Goal: Task Accomplishment & Management: Complete application form

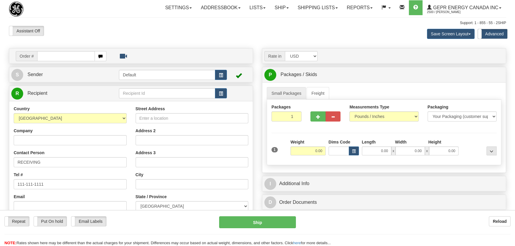
click at [364, 32] on div "Save Screen Layout Save Layout Reset to Default Standard Advanced" at bounding box center [405, 34] width 211 height 16
click at [75, 139] on input "Company" at bounding box center [70, 140] width 113 height 10
paste input "Kontron Canada Systems"
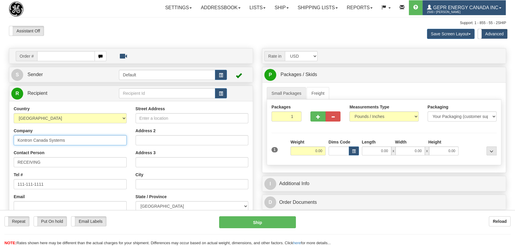
type input "Kontron Canada Systems"
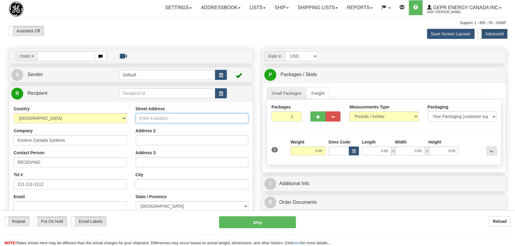
click at [160, 122] on input "Street Address" at bounding box center [192, 118] width 113 height 10
paste input "[STREET_ADDRESS]"
type input "[STREET_ADDRESS]"
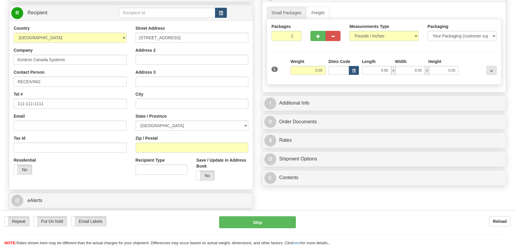
scroll to position [81, 0]
click at [166, 147] on input "Zip / Postal" at bounding box center [192, 147] width 113 height 10
paste input "K6H 6B5"
type input "K6H 6B5"
click at [99, 171] on div "Residential Yes No" at bounding box center [70, 168] width 122 height 22
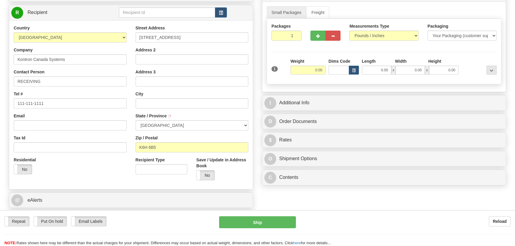
type input "[GEOGRAPHIC_DATA]"
select select "ON"
click at [67, 83] on input "RECEIVING" at bounding box center [70, 81] width 113 height 10
paste input "[PERSON_NAME]"
type input "RECEIVING/[PERSON_NAME]"
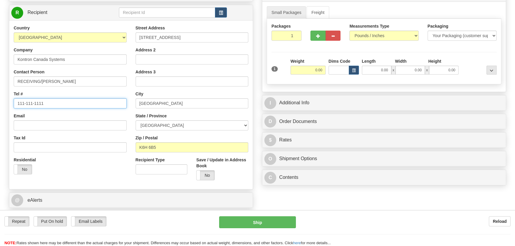
drag, startPoint x: 56, startPoint y: 102, endPoint x: 0, endPoint y: 102, distance: 55.9
click at [0, 102] on div "Toggle navigation Settings Shipping Preferences Fields Preferences New" at bounding box center [257, 89] width 515 height 341
paste input "[PHONE_NUMBER]"
type input "[PHONE_NUMBER]"
drag, startPoint x: 287, startPoint y: 33, endPoint x: 309, endPoint y: 50, distance: 27.9
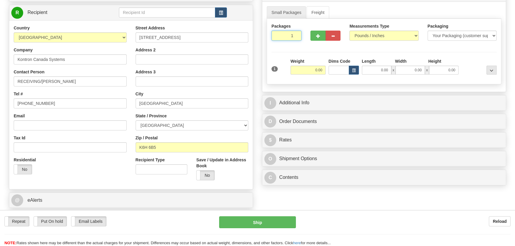
click at [309, 50] on div "Packages 1 1 Measurements Type" at bounding box center [384, 52] width 235 height 66
type input "2"
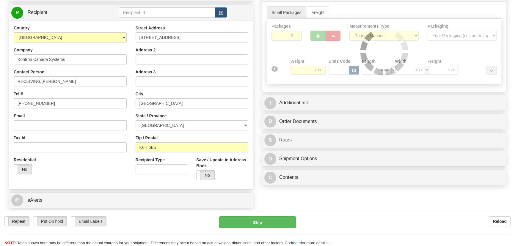
click at [309, 56] on div "Packages 2 1 Measurements Type" at bounding box center [384, 52] width 235 height 66
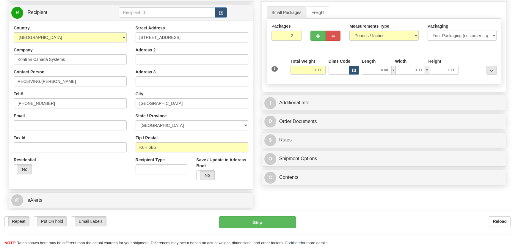
click at [309, 70] on input "0.00" at bounding box center [307, 70] width 35 height 9
type input "55.00"
click at [475, 59] on div at bounding box center [479, 66] width 38 height 16
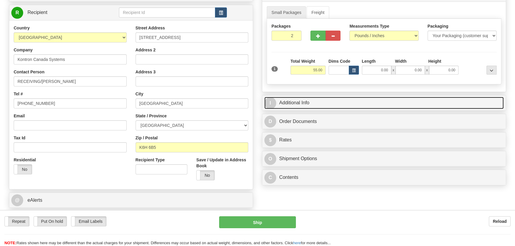
click at [446, 103] on link "I Additional Info" at bounding box center [383, 103] width 239 height 12
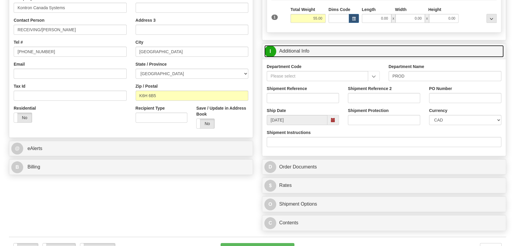
scroll to position [135, 0]
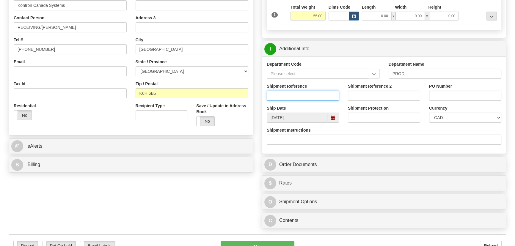
click at [325, 93] on input "Shipment Reference" at bounding box center [303, 96] width 72 height 10
paste input "[PERSON_NAME]"
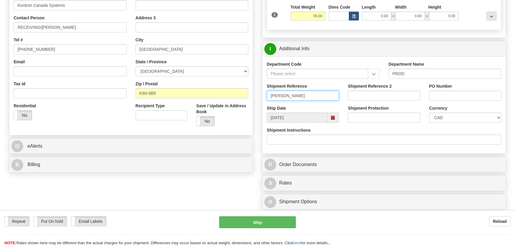
type input "[PERSON_NAME]"
click at [452, 117] on select "CAD USD EUR ZAR [PERSON_NAME] ARN AUD AUS AWG BBD BFR BGN BHD BMD BND BRC BRL C…" at bounding box center [465, 118] width 72 height 10
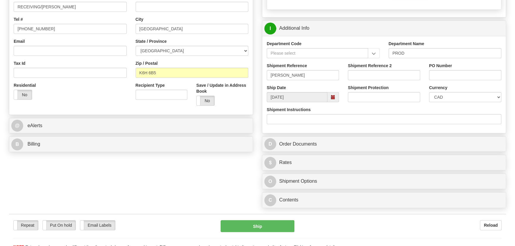
scroll to position [243, 0]
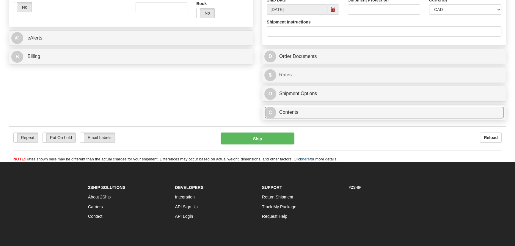
click at [366, 112] on link "C Contents" at bounding box center [383, 112] width 239 height 12
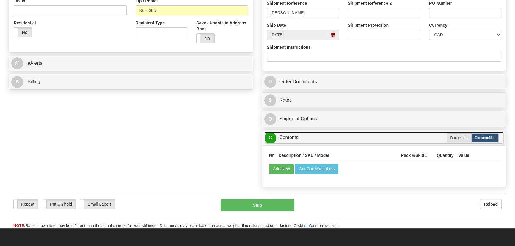
scroll to position [297, 0]
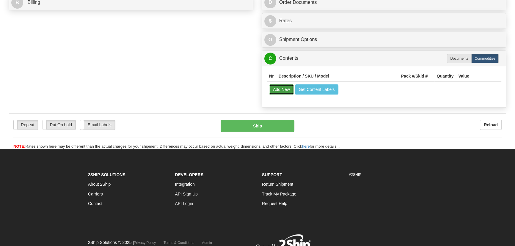
click at [282, 89] on button "Add New" at bounding box center [281, 89] width 25 height 10
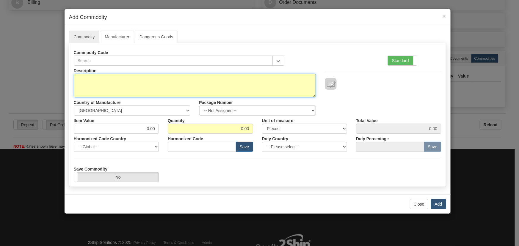
click at [247, 86] on textarea "Description" at bounding box center [195, 86] width 242 height 24
paste textarea "EA0912880"
type textarea "EA0912880"
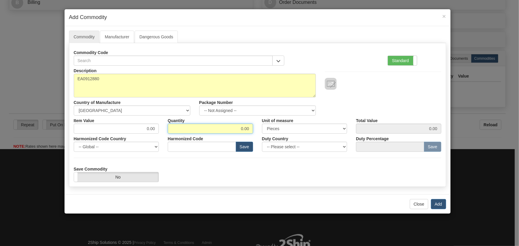
drag, startPoint x: 235, startPoint y: 130, endPoint x: 258, endPoint y: 135, distance: 23.6
click at [258, 135] on div "Description EA0912880 Country of Manufacture -- Unknown -- [GEOGRAPHIC_DATA] [G…" at bounding box center [257, 124] width 367 height 117
type input "20"
click at [437, 205] on button "Add" at bounding box center [438, 204] width 15 height 10
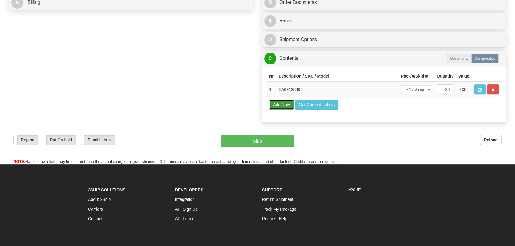
click at [281, 107] on button "Add New" at bounding box center [281, 105] width 25 height 10
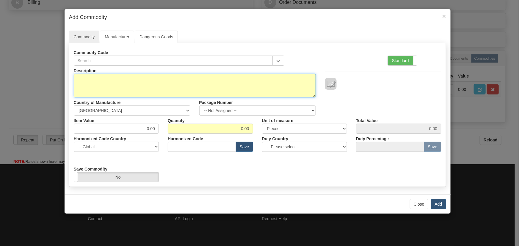
click at [200, 80] on textarea "Description" at bounding box center [195, 86] width 242 height 24
paste textarea "EA0913351"
type textarea "EA0913351"
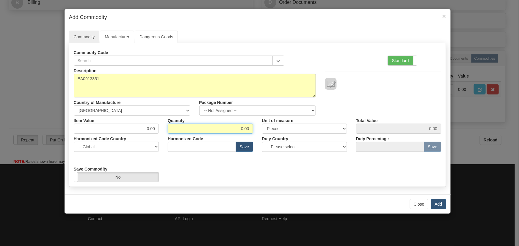
drag, startPoint x: 224, startPoint y: 129, endPoint x: 287, endPoint y: 134, distance: 62.9
click at [284, 136] on div "Description EA0913351 Country of Manufacture -- Unknown -- [GEOGRAPHIC_DATA] [G…" at bounding box center [257, 124] width 367 height 117
type input "1024"
click at [438, 204] on button "Add" at bounding box center [438, 204] width 15 height 10
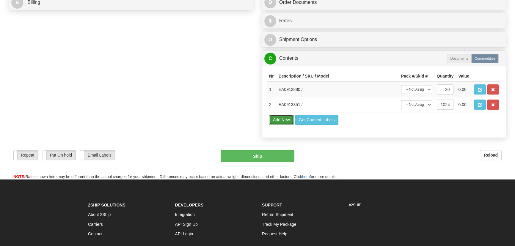
click at [284, 121] on button "Add New" at bounding box center [281, 120] width 25 height 10
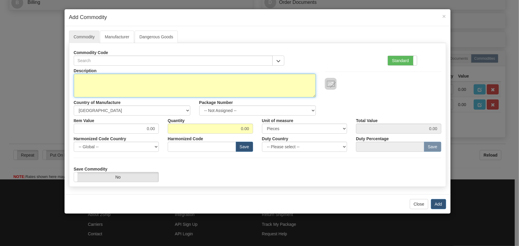
click at [220, 86] on textarea "Description" at bounding box center [195, 86] width 242 height 24
paste textarea "EAL000181"
type textarea "EAL000181"
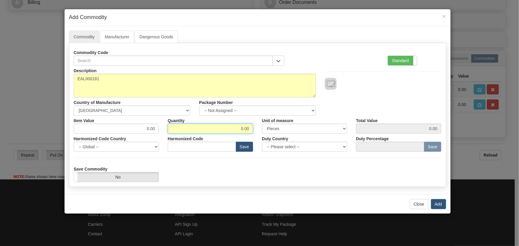
drag, startPoint x: 235, startPoint y: 129, endPoint x: 273, endPoint y: 128, distance: 37.8
click at [261, 130] on div "Item Value 0.00 Quantity 0.00 Unit of measure 3 Thousand Square Inches Adjustme…" at bounding box center [257, 125] width 376 height 18
type input "66"
drag, startPoint x: 399, startPoint y: 100, endPoint x: 407, endPoint y: 105, distance: 9.5
click at [400, 100] on div "Description EAL000181 Country of Manufacture -- Unknown -- [GEOGRAPHIC_DATA] [G…" at bounding box center [257, 91] width 376 height 50
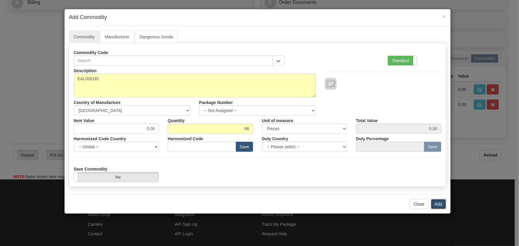
click at [438, 204] on button "Add" at bounding box center [438, 204] width 15 height 10
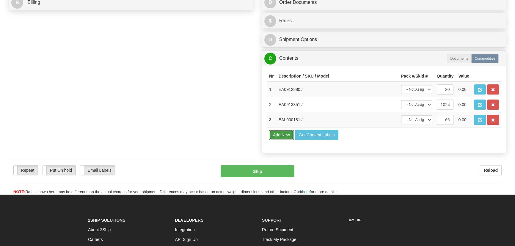
click at [280, 135] on button "Add New" at bounding box center [281, 135] width 25 height 10
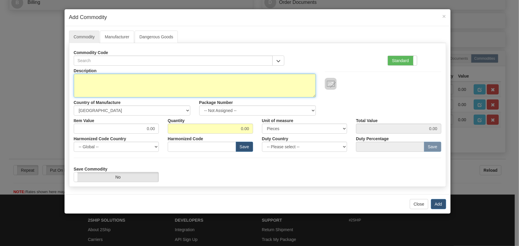
click at [205, 86] on textarea "Description" at bounding box center [195, 86] width 242 height 24
paste textarea "EAL000807"
type textarea "EAL000807"
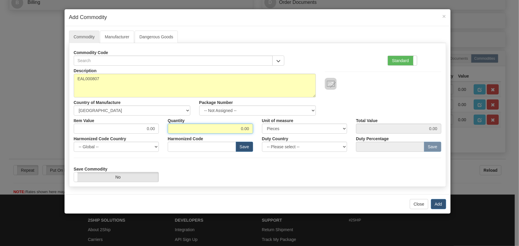
drag, startPoint x: 236, startPoint y: 129, endPoint x: 261, endPoint y: 134, distance: 25.5
click at [261, 134] on div "Description EAL000807 Country of Manufacture -- Unknown -- [GEOGRAPHIC_DATA] [G…" at bounding box center [257, 124] width 367 height 117
type input "69"
click at [437, 203] on button "Add" at bounding box center [438, 204] width 15 height 10
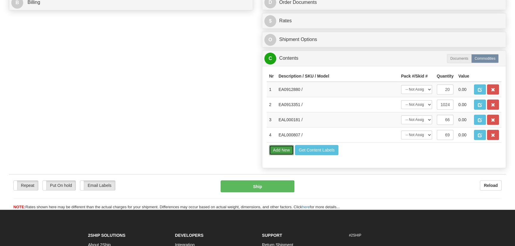
click at [282, 150] on button "Add New" at bounding box center [281, 150] width 25 height 10
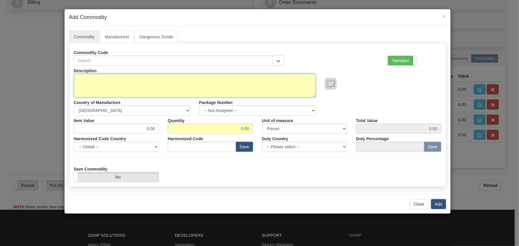
click at [157, 85] on textarea "Description" at bounding box center [195, 86] width 242 height 24
paste textarea "EAL000808"
type textarea "EAL000808"
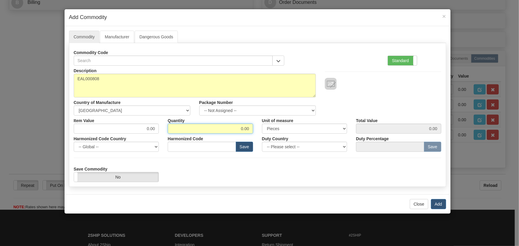
drag, startPoint x: 234, startPoint y: 124, endPoint x: 262, endPoint y: 131, distance: 28.6
click at [261, 131] on div "Item Value 0.00 Quantity 0.00 Unit of measure 3 Thousand Square Inches Adjustme…" at bounding box center [257, 125] width 376 height 18
type input "77"
click at [371, 95] on div "Description EAL000808 Country of Manufacture -- Unknown -- [GEOGRAPHIC_DATA] [G…" at bounding box center [257, 91] width 376 height 50
click at [439, 204] on button "Add" at bounding box center [438, 204] width 15 height 10
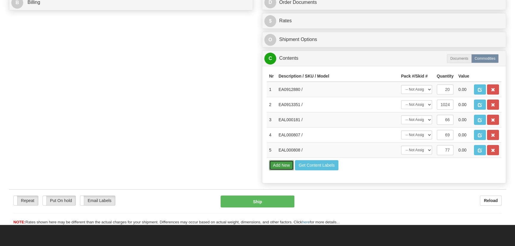
click at [283, 163] on button "Add New" at bounding box center [281, 165] width 25 height 10
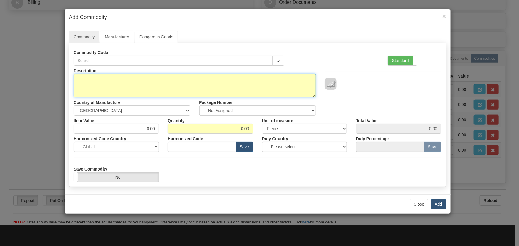
click at [205, 80] on textarea "Description" at bounding box center [195, 86] width 242 height 24
paste textarea "EAL000809"
type textarea "EAL000809"
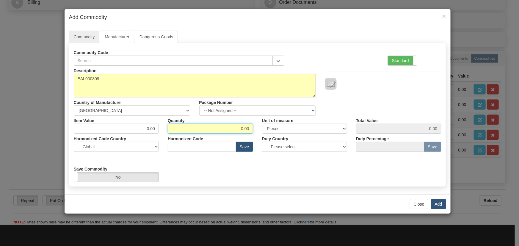
drag, startPoint x: 243, startPoint y: 132, endPoint x: 259, endPoint y: 136, distance: 16.5
click at [259, 136] on div "Description EAL000809 Country of Manufacture -- Unknown -- [GEOGRAPHIC_DATA] [G…" at bounding box center [257, 124] width 367 height 117
type input "97"
click at [439, 202] on button "Add" at bounding box center [438, 204] width 15 height 10
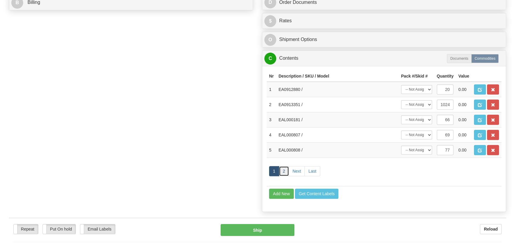
click at [286, 170] on link "2" at bounding box center [284, 171] width 10 height 10
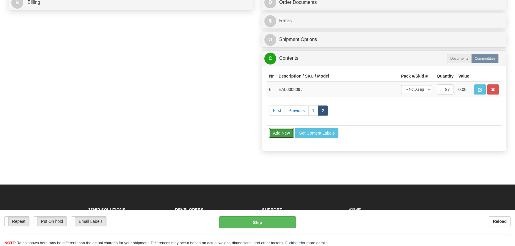
click at [282, 133] on button "Add New" at bounding box center [281, 133] width 25 height 10
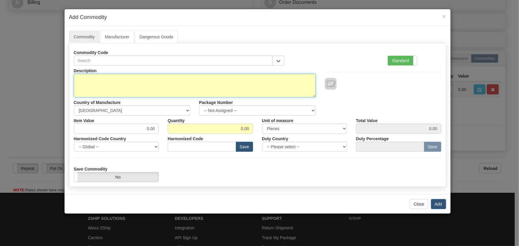
click at [245, 89] on textarea "Description" at bounding box center [195, 86] width 242 height 24
paste textarea "EAL000934"
type textarea "EAL000934"
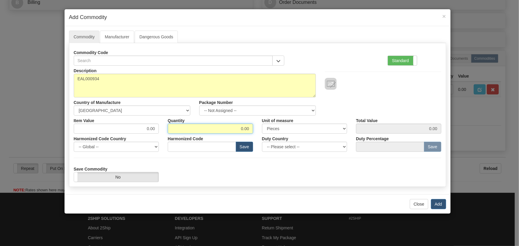
drag, startPoint x: 234, startPoint y: 130, endPoint x: 264, endPoint y: 134, distance: 30.6
click at [265, 134] on div "Description EAL000934 Country of Manufacture -- Unknown -- [GEOGRAPHIC_DATA] [G…" at bounding box center [257, 124] width 367 height 117
type input "331"
click at [437, 203] on button "Add" at bounding box center [438, 204] width 15 height 10
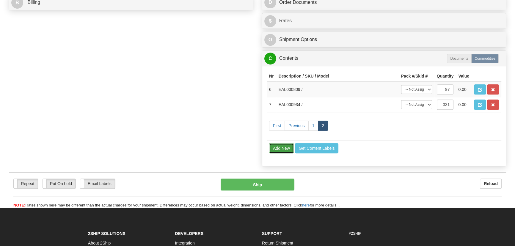
click at [291, 148] on button "Add New" at bounding box center [281, 148] width 25 height 10
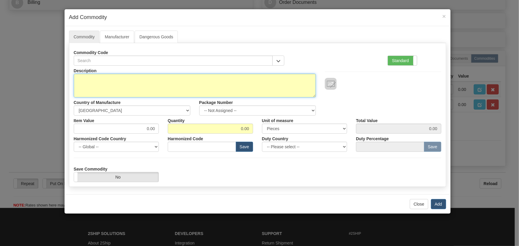
click at [234, 82] on textarea "Description" at bounding box center [195, 86] width 242 height 24
paste textarea "EAL001149"
type textarea "EAL001149"
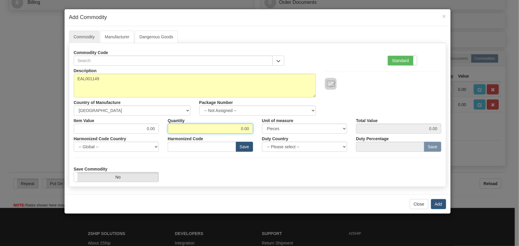
drag, startPoint x: 239, startPoint y: 130, endPoint x: 281, endPoint y: 133, distance: 42.4
click at [280, 133] on div "Description EAL001149 Country of Manufacture -- Unknown -- [GEOGRAPHIC_DATA] [G…" at bounding box center [257, 124] width 367 height 117
type input "123"
click at [437, 204] on button "Add" at bounding box center [438, 204] width 15 height 10
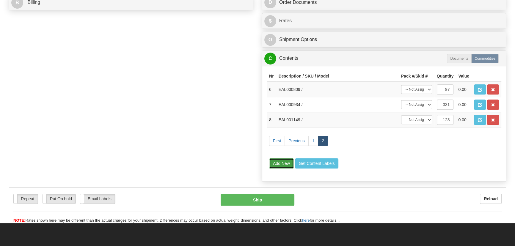
click at [282, 162] on button "Add New" at bounding box center [281, 163] width 25 height 10
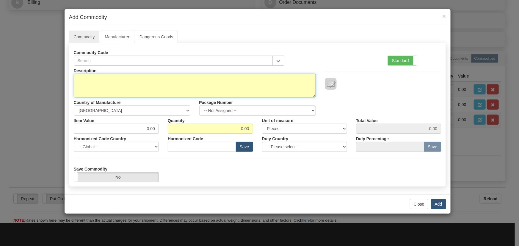
click at [243, 82] on textarea "Description" at bounding box center [195, 86] width 242 height 24
paste textarea "EAL001180"
type textarea "EAL001180"
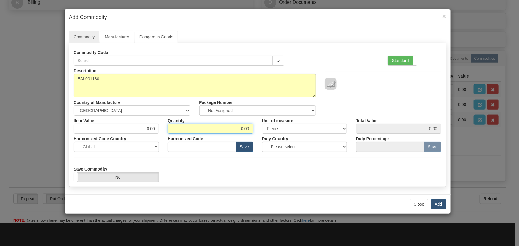
drag, startPoint x: 237, startPoint y: 129, endPoint x: 269, endPoint y: 131, distance: 31.9
click at [269, 131] on div "Item Value 0.00 Quantity 0.00 Unit of measure 3 Thousand Square Inches Adjustme…" at bounding box center [257, 125] width 376 height 18
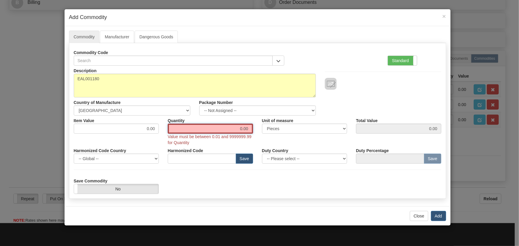
click at [238, 128] on input "0.00" at bounding box center [210, 129] width 85 height 10
drag, startPoint x: 234, startPoint y: 128, endPoint x: 284, endPoint y: 130, distance: 50.3
click at [284, 130] on div "Item Value 0.00 Quantity 0.00 Value must be between 0.01 and 9999999.99 for Qua…" at bounding box center [257, 131] width 376 height 30
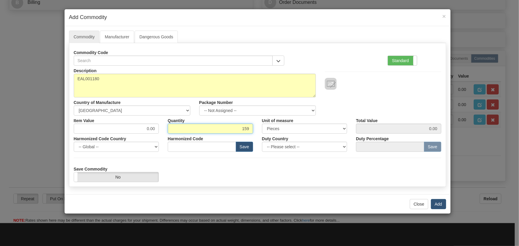
type input "159"
click at [438, 203] on button "Add" at bounding box center [438, 204] width 15 height 10
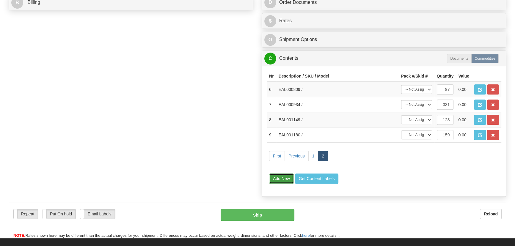
click at [284, 180] on button "Add New" at bounding box center [281, 179] width 25 height 10
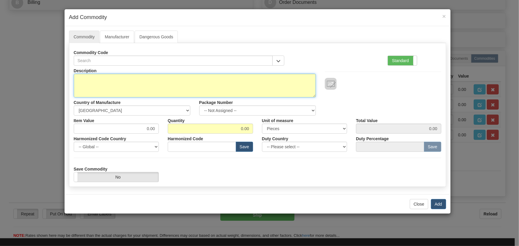
click at [270, 80] on textarea "Description" at bounding box center [195, 86] width 242 height 24
paste textarea "EAL001246"
type textarea "EAL001246"
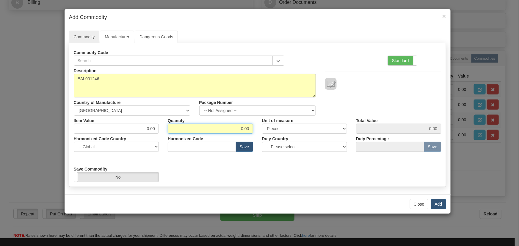
drag, startPoint x: 236, startPoint y: 128, endPoint x: 277, endPoint y: 129, distance: 40.4
click at [277, 129] on div "Item Value 0.00 Quantity 0.00 Unit of measure 3 Thousand Square Inches Adjustme…" at bounding box center [257, 125] width 376 height 18
type input "249"
click at [437, 203] on button "Add" at bounding box center [438, 204] width 15 height 10
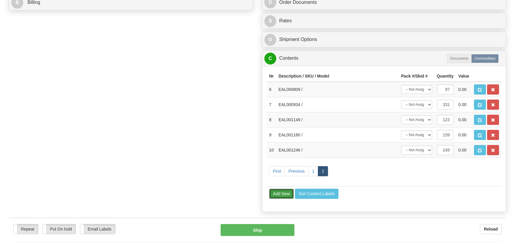
click at [281, 193] on button "Add New" at bounding box center [281, 194] width 25 height 10
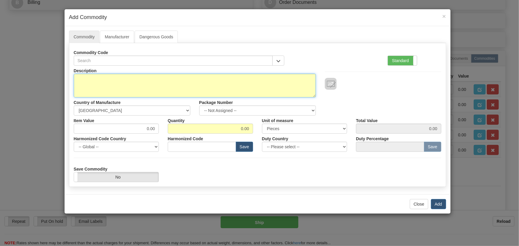
click at [218, 84] on textarea "Description" at bounding box center [195, 86] width 242 height 24
paste textarea "EAL001260"
type textarea "EAL001260"
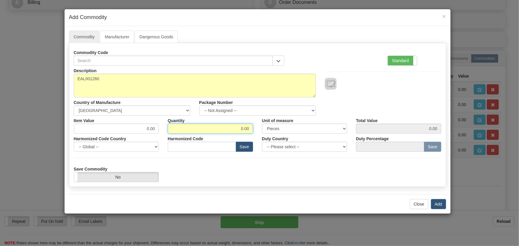
drag, startPoint x: 226, startPoint y: 129, endPoint x: 250, endPoint y: 137, distance: 25.2
click at [251, 137] on div "Description EAL001260 Country of Manufacture -- Unknown -- [GEOGRAPHIC_DATA] [G…" at bounding box center [257, 124] width 367 height 117
type input "157"
click at [441, 199] on button "Add" at bounding box center [438, 204] width 15 height 10
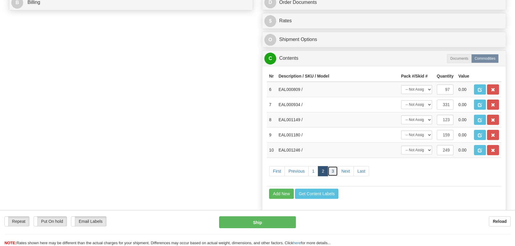
click at [331, 172] on link "3" at bounding box center [333, 171] width 10 height 10
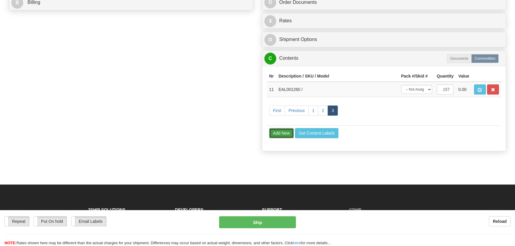
click at [284, 133] on button "Add New" at bounding box center [281, 133] width 25 height 10
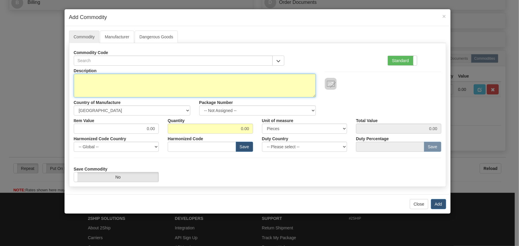
click at [177, 87] on textarea "Description" at bounding box center [195, 86] width 242 height 24
paste textarea "EPL000418"
type textarea "EPL000418"
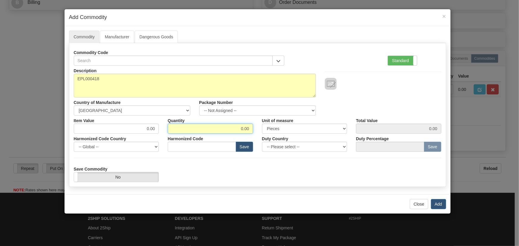
drag, startPoint x: 262, startPoint y: 136, endPoint x: 268, endPoint y: 134, distance: 5.8
click at [267, 136] on div "Description EPL000418 Country of Manufacture -- Unknown -- [GEOGRAPHIC_DATA] [G…" at bounding box center [257, 124] width 367 height 117
type input "827"
click at [435, 203] on button "Add" at bounding box center [438, 204] width 15 height 10
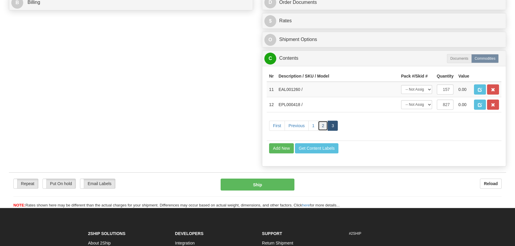
click at [321, 126] on link "2" at bounding box center [323, 126] width 10 height 10
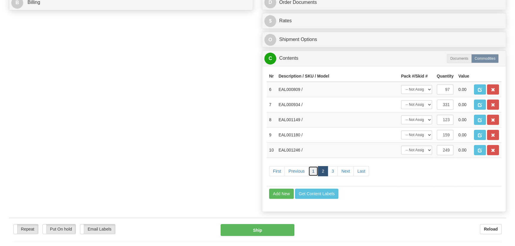
click at [313, 172] on link "1" at bounding box center [313, 171] width 10 height 10
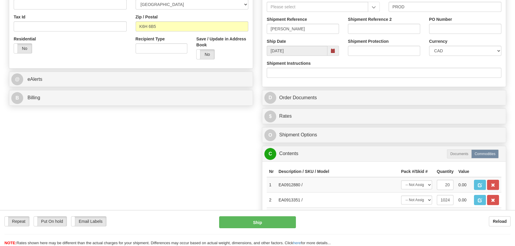
scroll to position [189, 0]
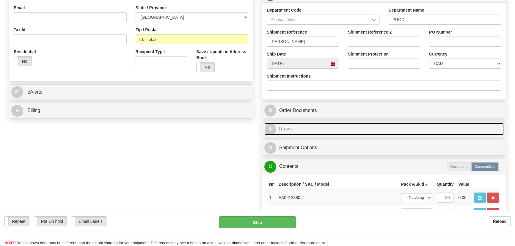
click at [429, 128] on link "$ Rates" at bounding box center [383, 129] width 239 height 12
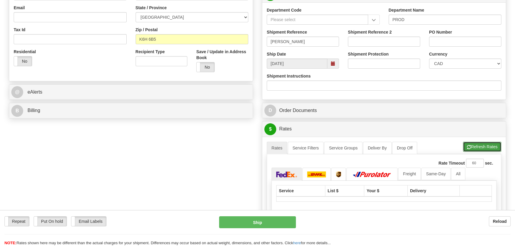
click at [479, 145] on button "Refresh Rates" at bounding box center [482, 147] width 38 height 10
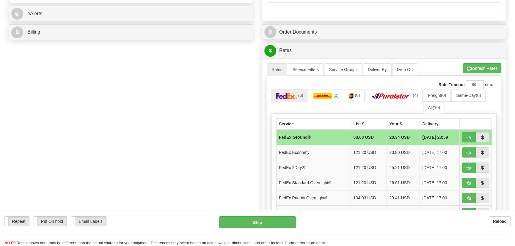
scroll to position [270, 0]
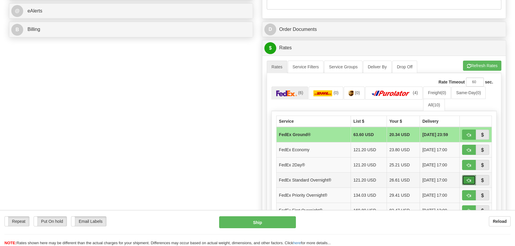
click at [468, 180] on span "button" at bounding box center [469, 181] width 4 height 4
type input "05"
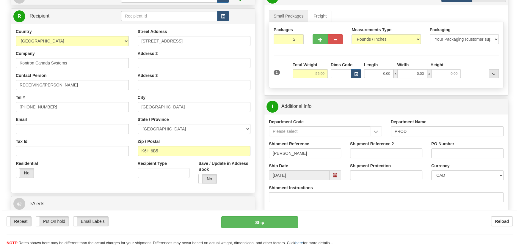
scroll to position [54, 0]
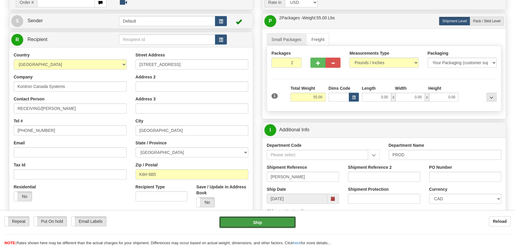
click at [268, 223] on button "Ship" at bounding box center [257, 222] width 77 height 12
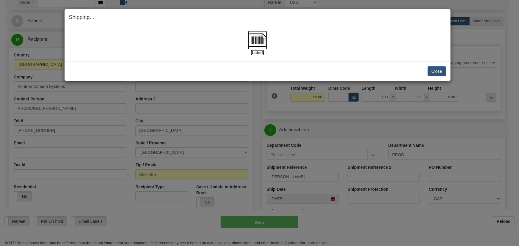
click at [264, 39] on img at bounding box center [257, 40] width 19 height 19
click at [431, 68] on button "Close" at bounding box center [436, 71] width 18 height 10
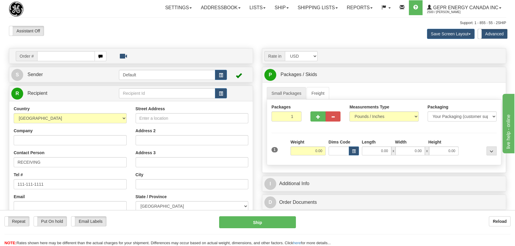
click at [228, 29] on div "Assistant On Assistant Off Do a return Do a return Previous Next Save Screen La…" at bounding box center [257, 34] width 506 height 16
click at [269, 34] on div "Assistant On Assistant Off Do a return Do a return Previous Next Save Screen La…" at bounding box center [257, 34] width 506 height 16
click at [247, 32] on div "Assistant On Assistant Off Do a return Do a return Previous Next Save Screen La…" at bounding box center [257, 34] width 506 height 16
click at [158, 32] on div "Assistant On Assistant Off Do a return Do a return" at bounding box center [109, 31] width 211 height 10
drag, startPoint x: 64, startPoint y: 19, endPoint x: 308, endPoint y: 36, distance: 244.6
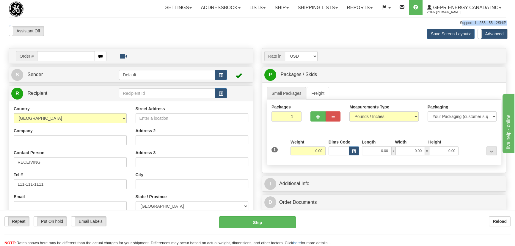
click at [303, 36] on div "Toggle navigation Settings Shipping Preferences Fields Preferences New" at bounding box center [257, 170] width 515 height 341
click at [309, 36] on div "Save Screen Layout Save Layout Reset to Default Standard Advanced" at bounding box center [405, 34] width 211 height 16
drag, startPoint x: 48, startPoint y: 21, endPoint x: 342, endPoint y: 43, distance: 294.8
click at [338, 44] on div "Toggle navigation Settings Shipping Preferences Fields Preferences New" at bounding box center [257, 170] width 515 height 341
click at [342, 40] on div "Save Screen Layout Save Layout Reset to Default Standard Advanced" at bounding box center [405, 34] width 211 height 16
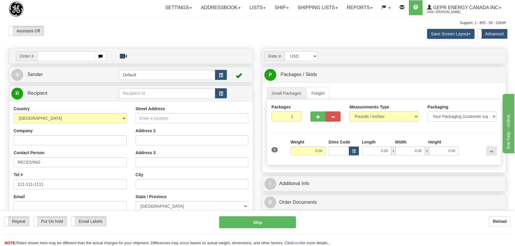
drag, startPoint x: 218, startPoint y: 24, endPoint x: 219, endPoint y: 26, distance: 3.1
click at [218, 26] on div "Toggle navigation Settings Shipping Preferences Fields Preferences New" at bounding box center [257, 170] width 515 height 341
click at [262, 33] on div "Assistant On Assistant Off Do a return Do a return Previous Next Save Screen La…" at bounding box center [257, 34] width 506 height 16
click at [180, 35] on div "Assistant On Assistant Off Do a return Do a return" at bounding box center [109, 31] width 211 height 10
drag, startPoint x: 193, startPoint y: 33, endPoint x: 263, endPoint y: 39, distance: 69.8
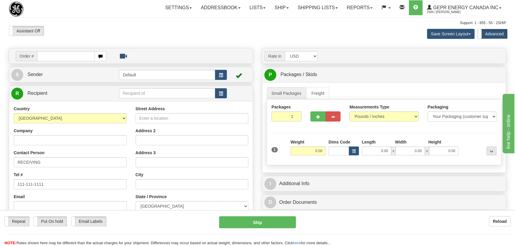
click at [263, 39] on div "Assistant On Assistant Off Do a return Do a return Previous Next Save Screen La…" at bounding box center [257, 34] width 506 height 16
click at [263, 34] on div "Assistant On Assistant Off Do a return Do a return Previous Next Save Screen La…" at bounding box center [257, 34] width 506 height 16
drag, startPoint x: 158, startPoint y: 31, endPoint x: 242, endPoint y: 39, distance: 84.5
click at [241, 39] on div "Assistant On Assistant Off Do a return Do a return Previous Next Save Screen La…" at bounding box center [257, 34] width 506 height 16
drag, startPoint x: 158, startPoint y: 31, endPoint x: 259, endPoint y: 44, distance: 101.4
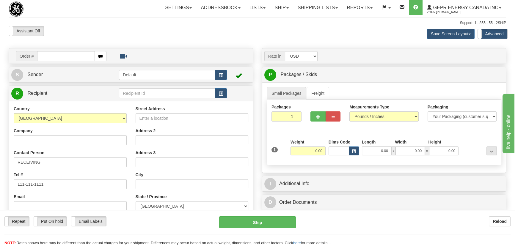
click at [259, 44] on div "Toggle navigation Settings Shipping Preferences Fields Preferences New" at bounding box center [257, 170] width 515 height 341
click at [395, 36] on div "Save Screen Layout Save Layout Reset to Default Standard Advanced" at bounding box center [405, 34] width 211 height 16
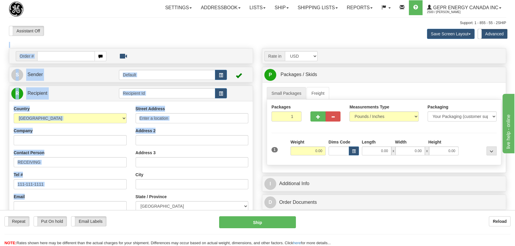
drag, startPoint x: 157, startPoint y: 33, endPoint x: 261, endPoint y: 48, distance: 105.0
click at [253, 124] on div "Toggle navigation Settings Shipping Preferences Fields Preferences New" at bounding box center [257, 170] width 515 height 341
click at [259, 35] on div "Assistant On Assistant Off Do a return Do a return Previous Next Save Screen La…" at bounding box center [257, 34] width 506 height 16
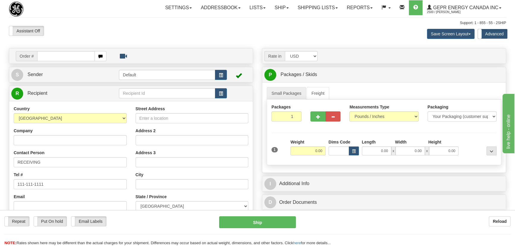
drag, startPoint x: 158, startPoint y: 34, endPoint x: 227, endPoint y: 44, distance: 70.2
click at [227, 44] on div "Toggle navigation Settings Shipping Preferences Fields Preferences New" at bounding box center [257, 170] width 515 height 341
